Goal: Task Accomplishment & Management: Manage account settings

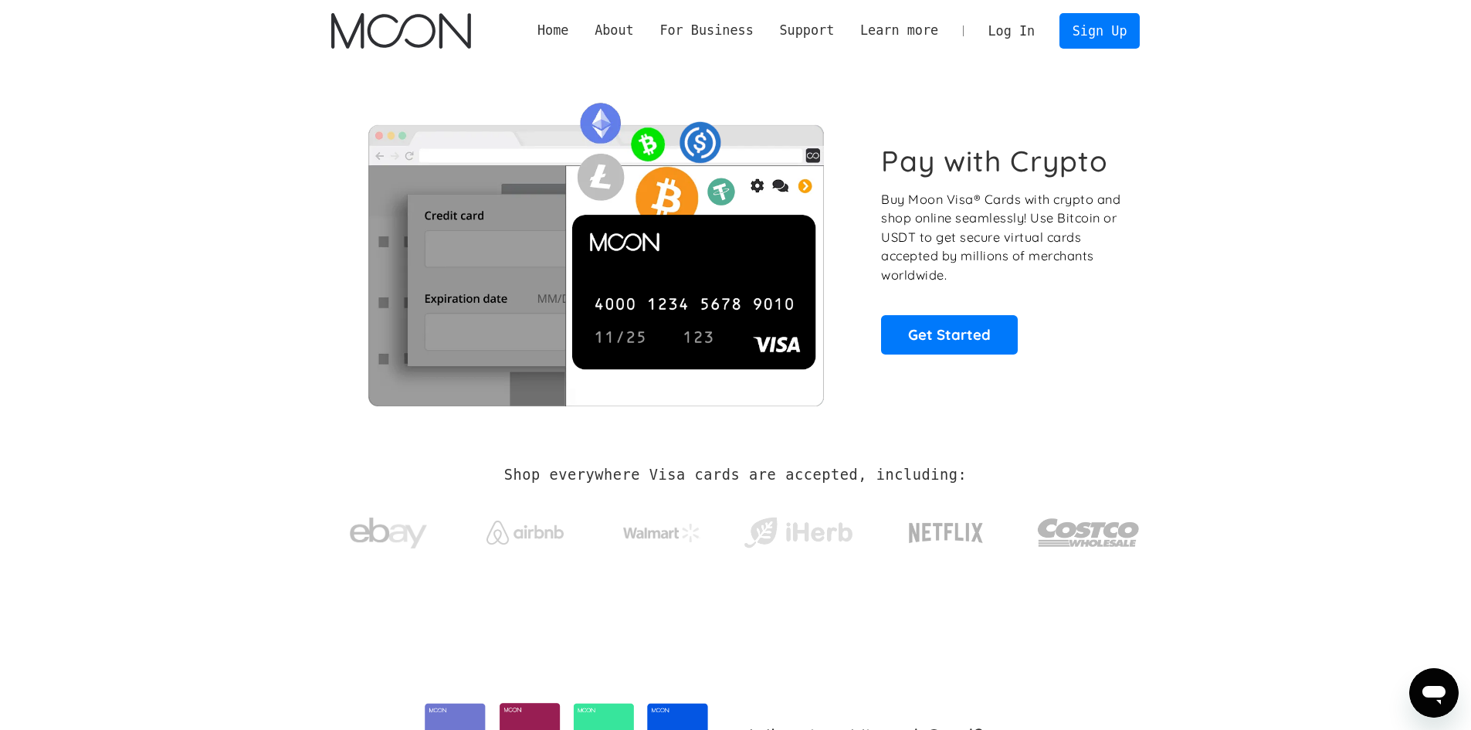
click at [1005, 31] on link "Log In" at bounding box center [1011, 31] width 73 height 34
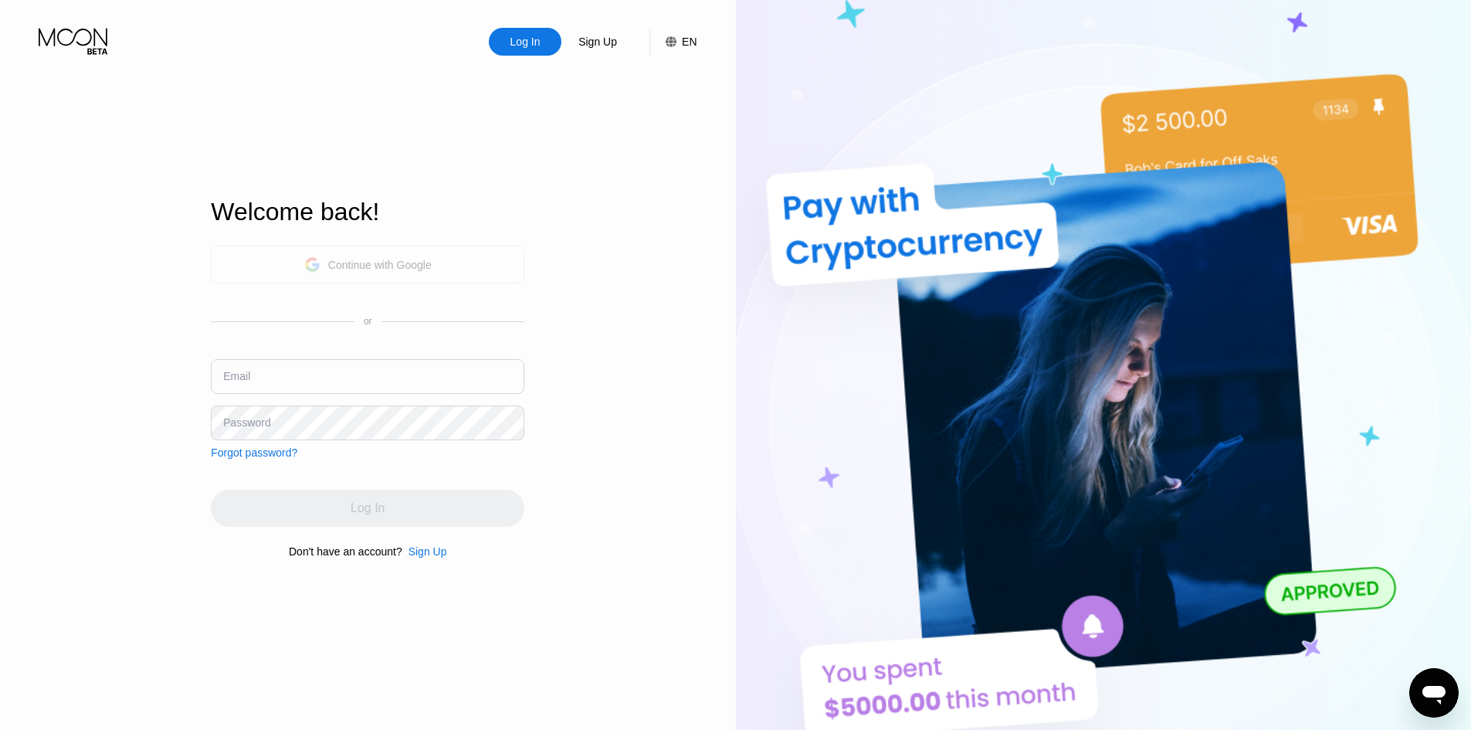
click at [468, 272] on div "Continue with Google" at bounding box center [367, 264] width 313 height 38
